Goal: Information Seeking & Learning: Compare options

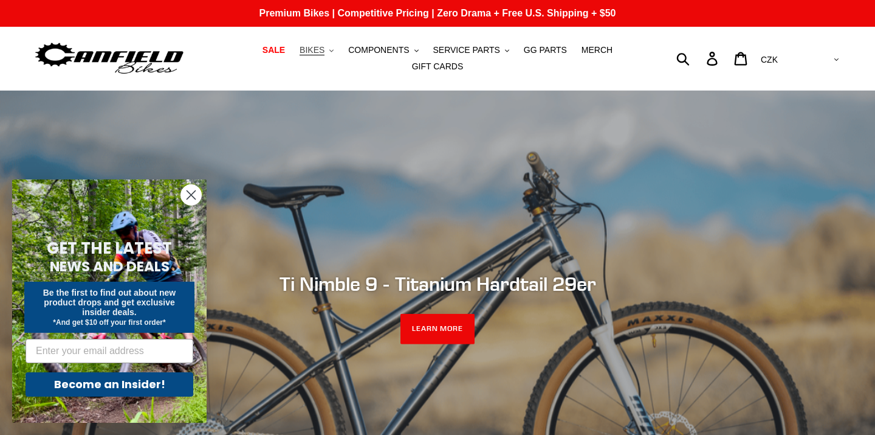
click at [331, 53] on button "BIKES .cls-1{fill:#231f20}" at bounding box center [317, 50] width 46 height 16
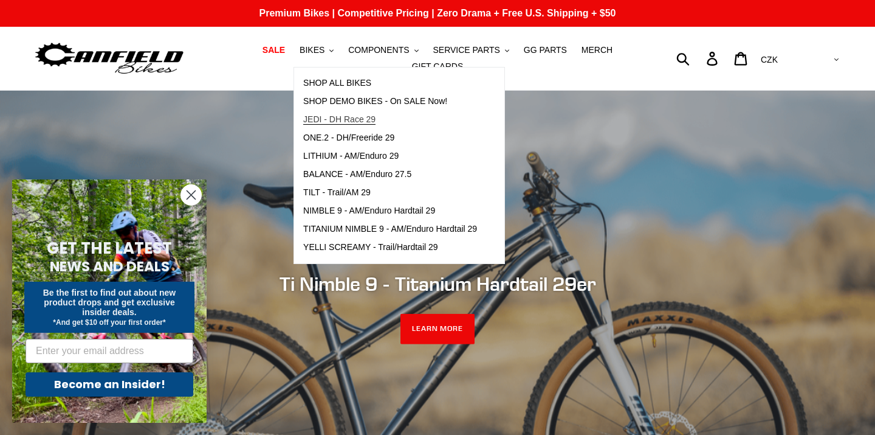
click at [354, 120] on span "JEDI - DH Race 29" at bounding box center [339, 119] width 72 height 10
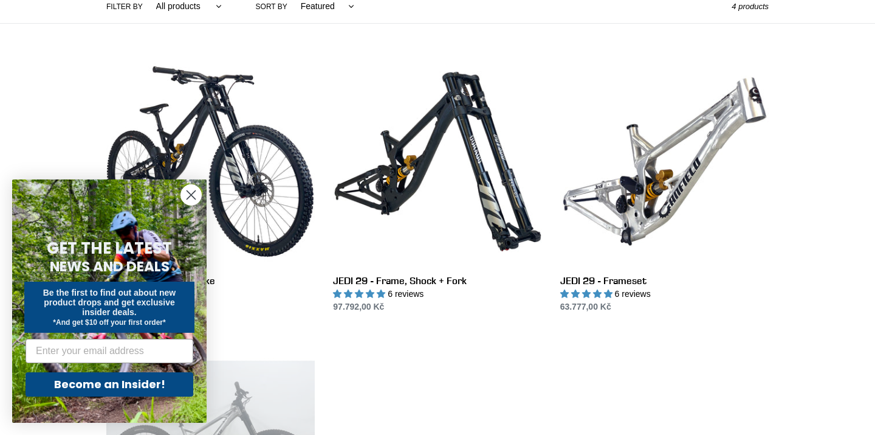
scroll to position [306, 0]
click at [188, 194] on circle "Close dialog" at bounding box center [191, 195] width 20 height 20
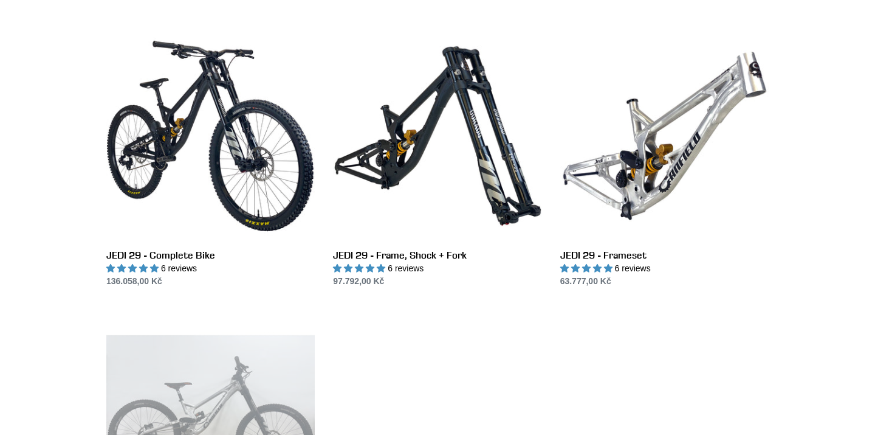
scroll to position [328, 0]
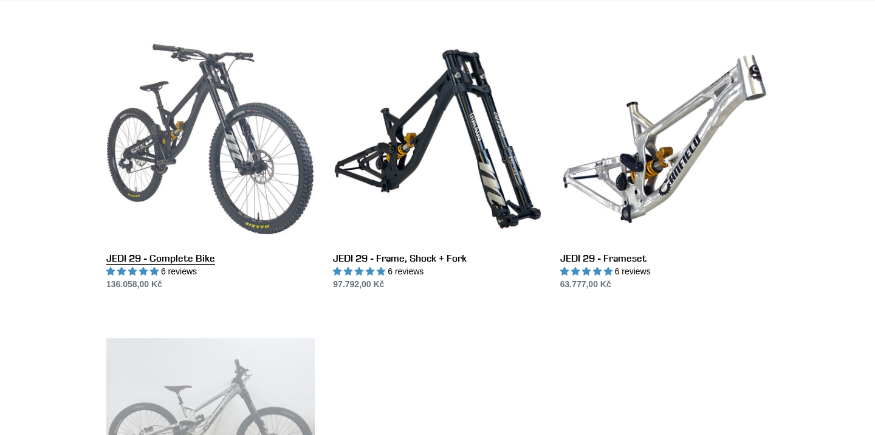
click at [187, 151] on link "JEDI 29 - Complete Bike" at bounding box center [210, 163] width 208 height 256
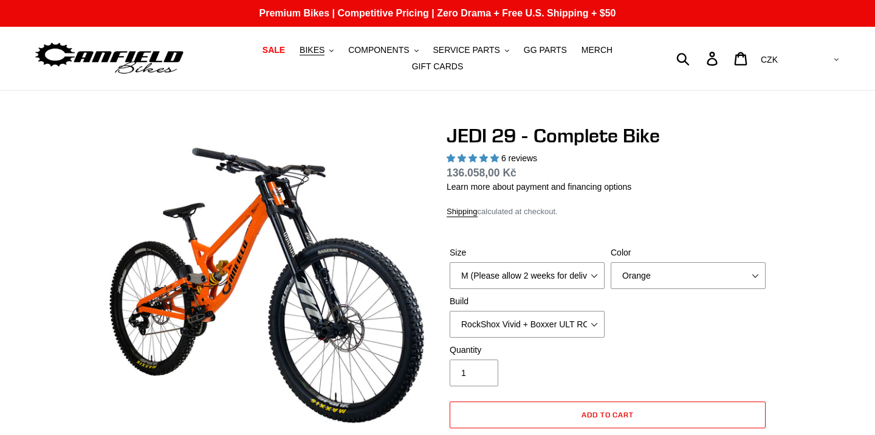
select select "highest-rating"
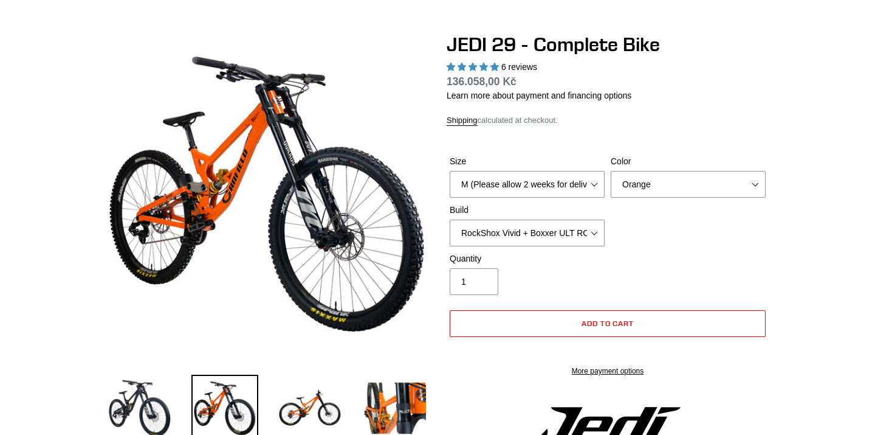
scroll to position [93, 0]
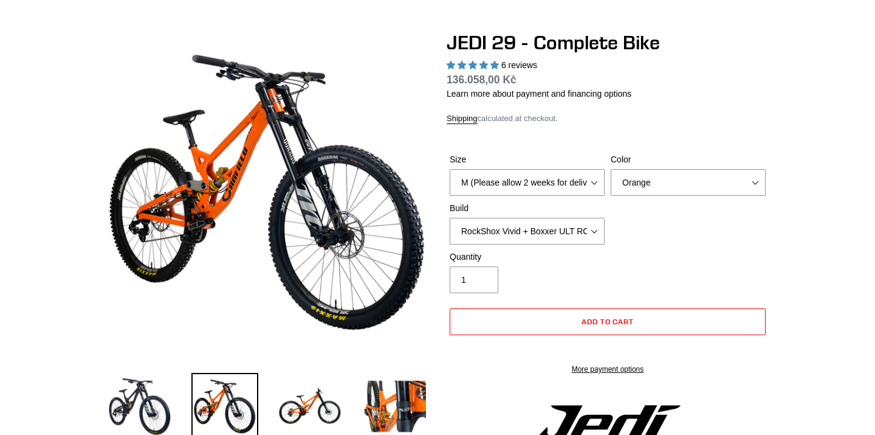
click at [227, 192] on img at bounding box center [382, 197] width 1245 height 1245
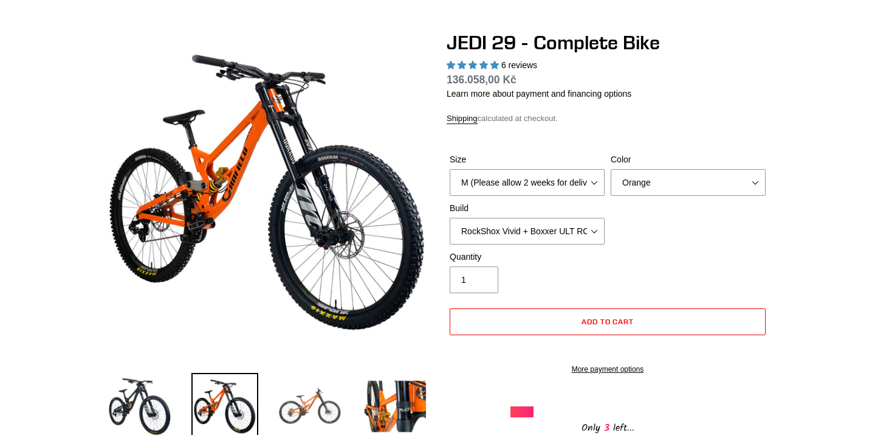
click at [321, 409] on img at bounding box center [310, 406] width 67 height 67
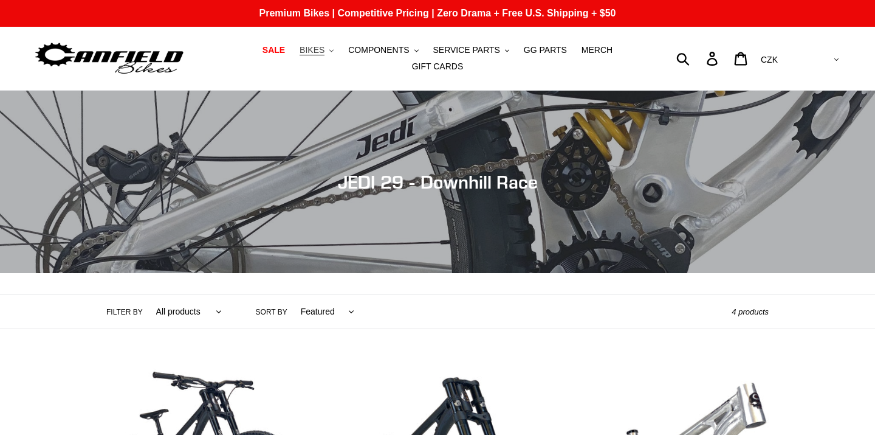
click at [322, 51] on span "BIKES" at bounding box center [312, 50] width 25 height 10
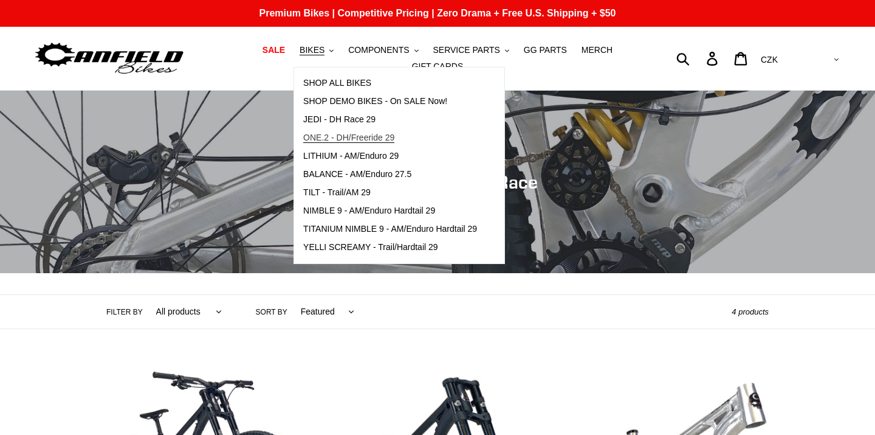
click at [377, 137] on span "ONE.2 - DH/Freeride 29" at bounding box center [348, 138] width 91 height 10
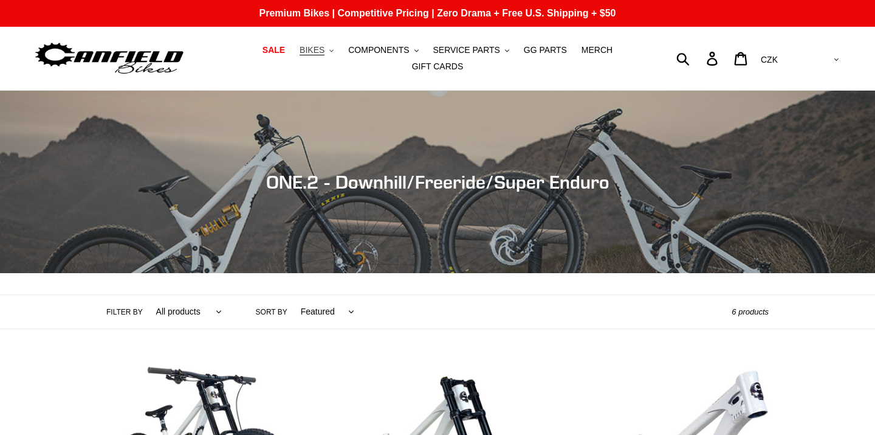
click at [328, 53] on button "BIKES .cls-1{fill:#231f20}" at bounding box center [317, 50] width 46 height 16
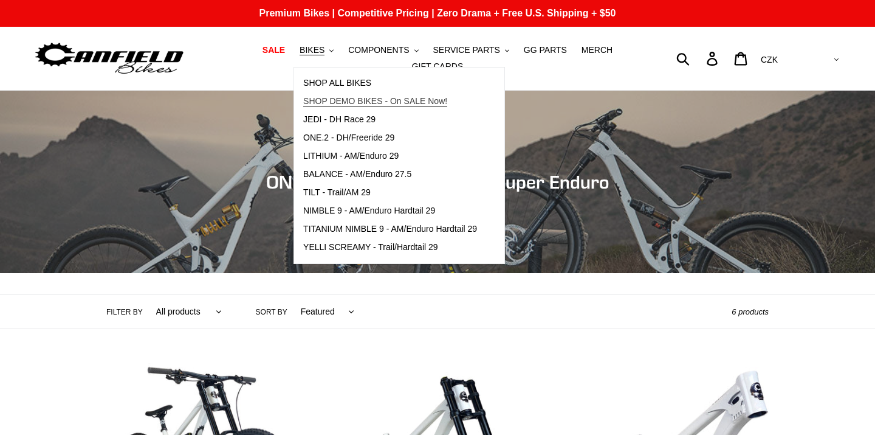
click at [358, 100] on span "SHOP DEMO BIKES - On SALE Now!" at bounding box center [375, 101] width 144 height 10
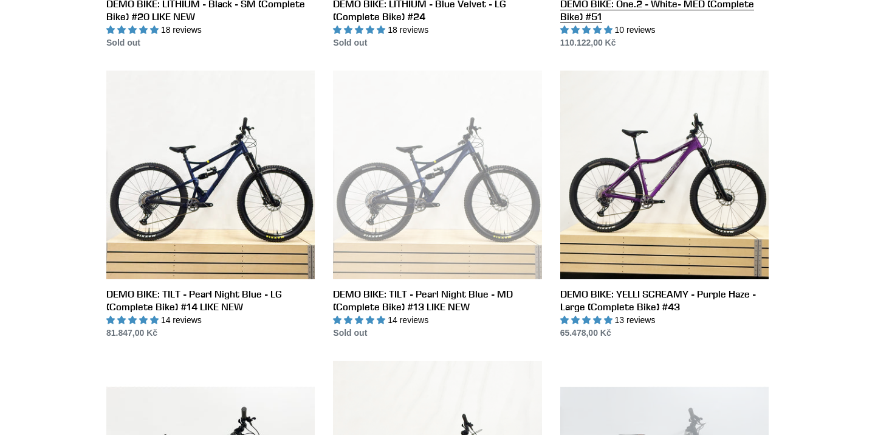
scroll to position [873, 0]
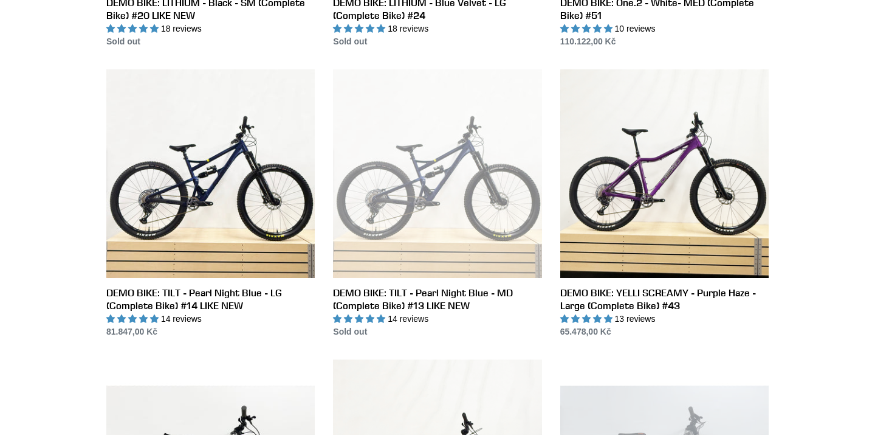
click at [4, 318] on div "Collection: DEMO BIKE SALE Filter by All products balance BFCM23 DEMO BIKE Jedi…" at bounding box center [437, 357] width 875 height 2279
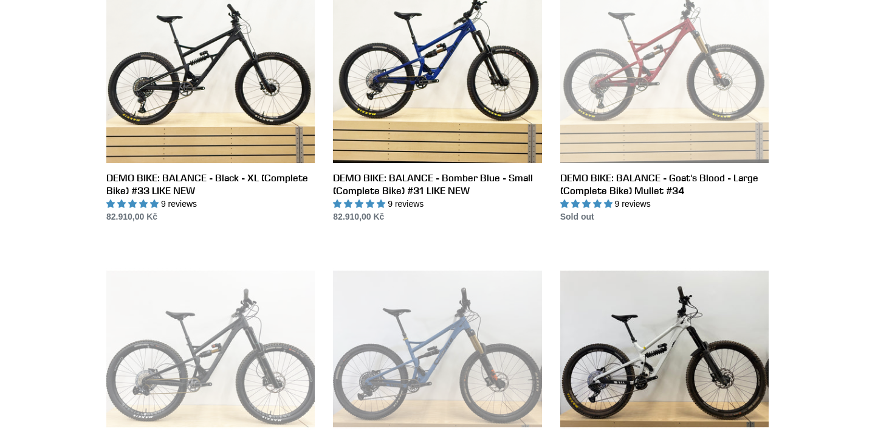
scroll to position [0, 0]
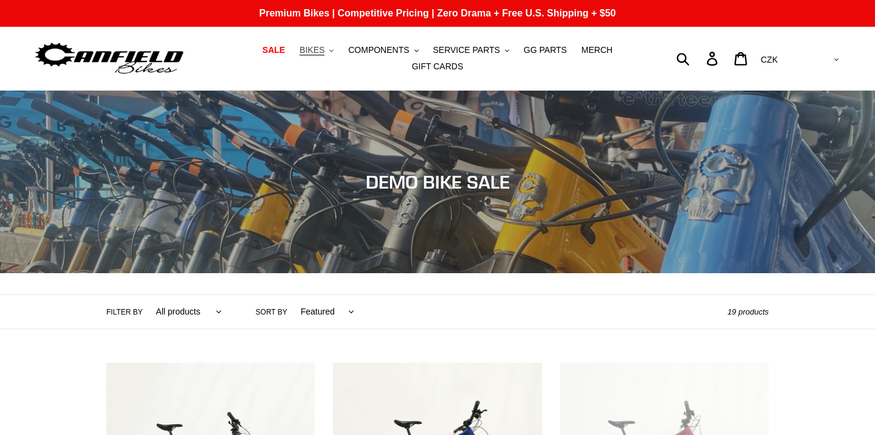
click at [319, 51] on span "BIKES" at bounding box center [312, 50] width 25 height 10
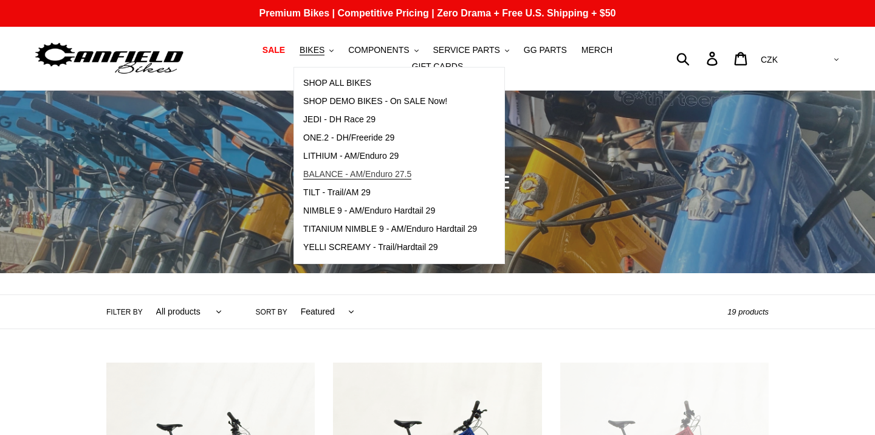
click at [325, 177] on span "BALANCE - AM/Enduro 27.5" at bounding box center [357, 174] width 108 height 10
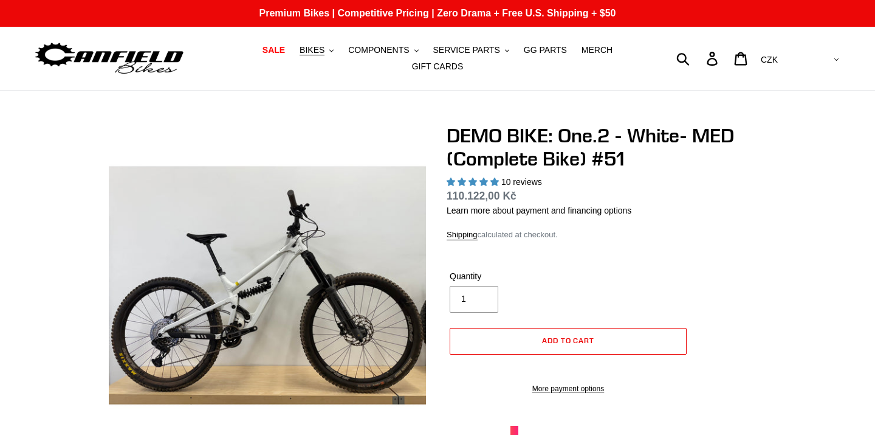
select select "highest-rating"
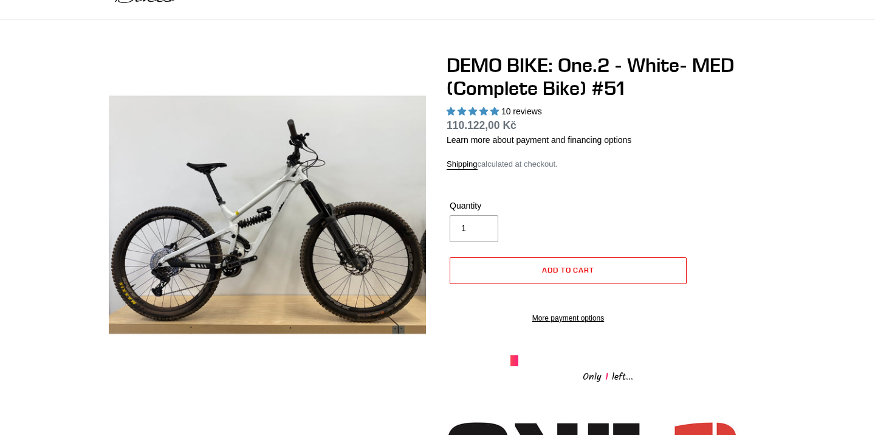
scroll to position [89, 0]
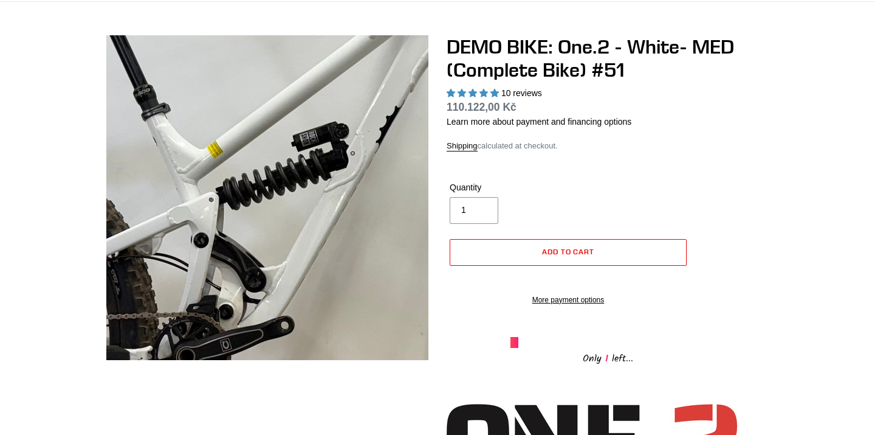
click at [244, 212] on img at bounding box center [333, 156] width 1245 height 1245
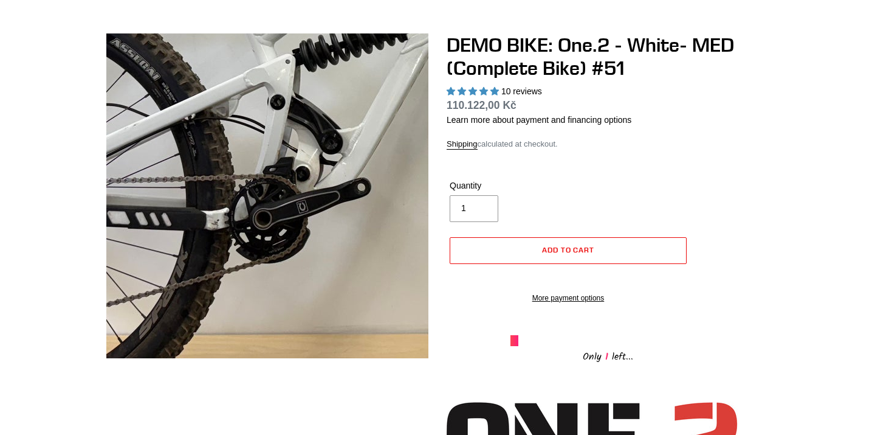
scroll to position [103, 0]
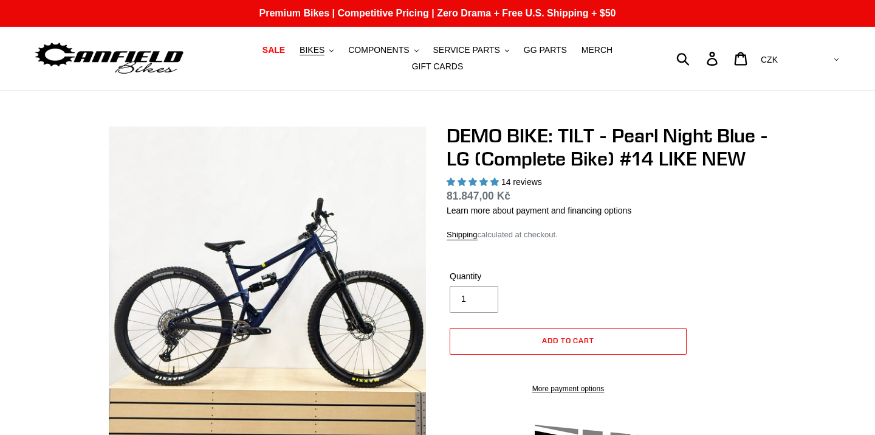
select select "highest-rating"
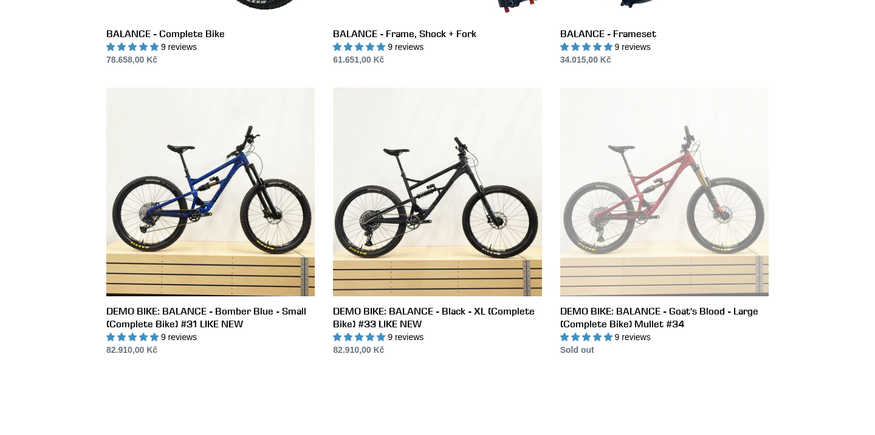
scroll to position [591, 0]
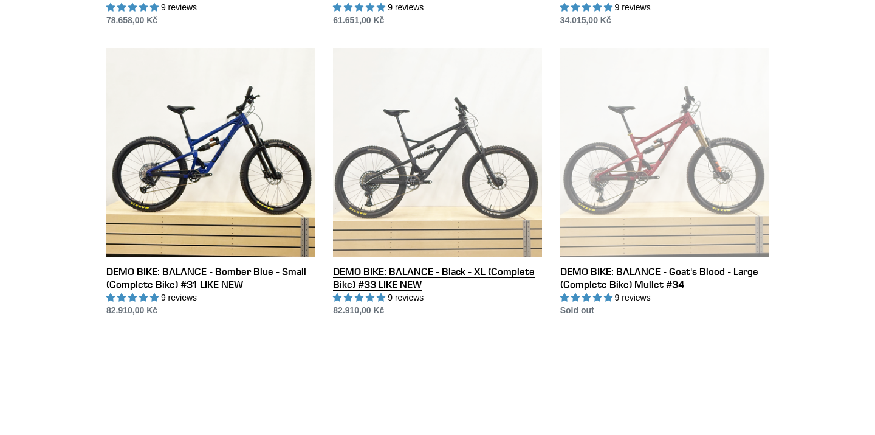
click at [466, 277] on link "DEMO BIKE: BALANCE - Black - XL (Complete Bike) #33 LIKE NEW" at bounding box center [437, 182] width 208 height 269
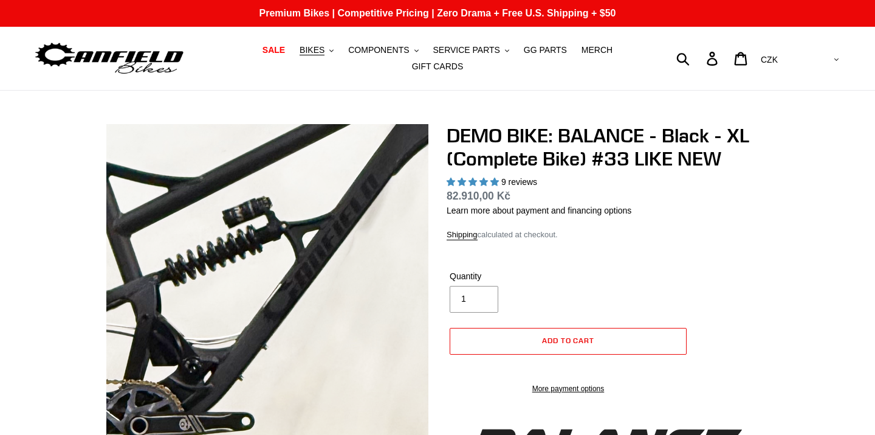
select select "highest-rating"
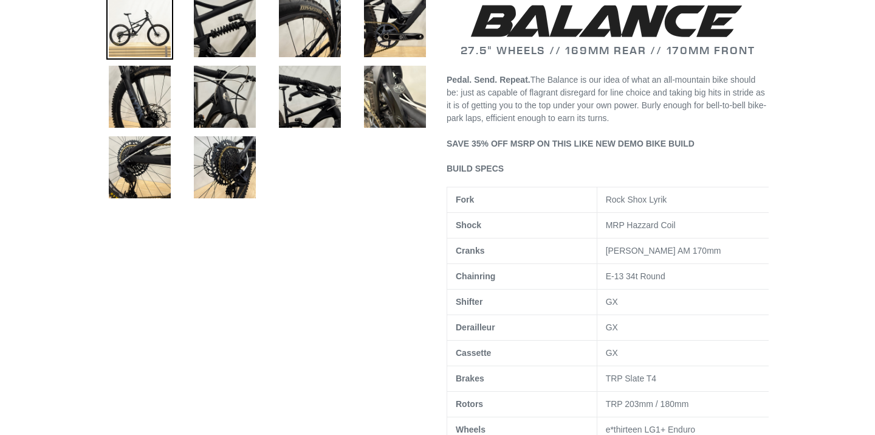
scroll to position [475, 0]
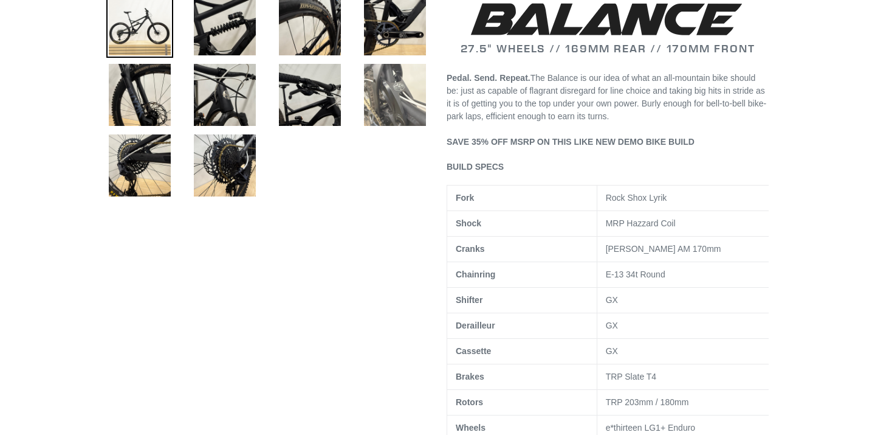
click at [393, 89] on img at bounding box center [395, 94] width 67 height 67
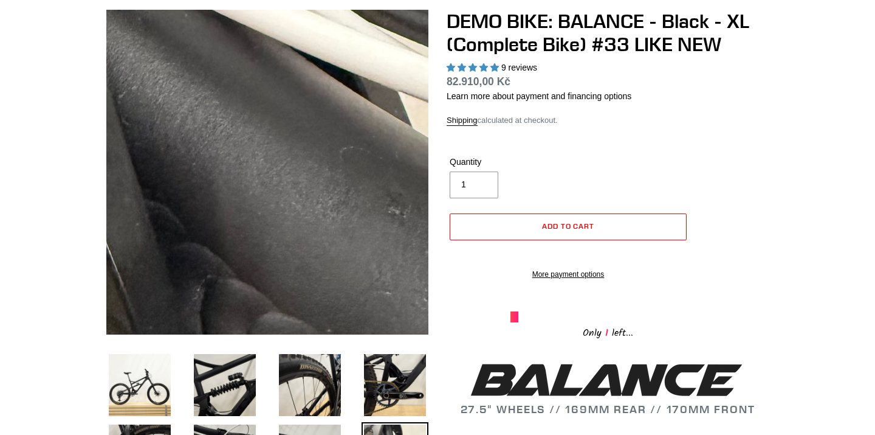
scroll to position [104, 0]
